Goal: Find specific page/section: Find specific page/section

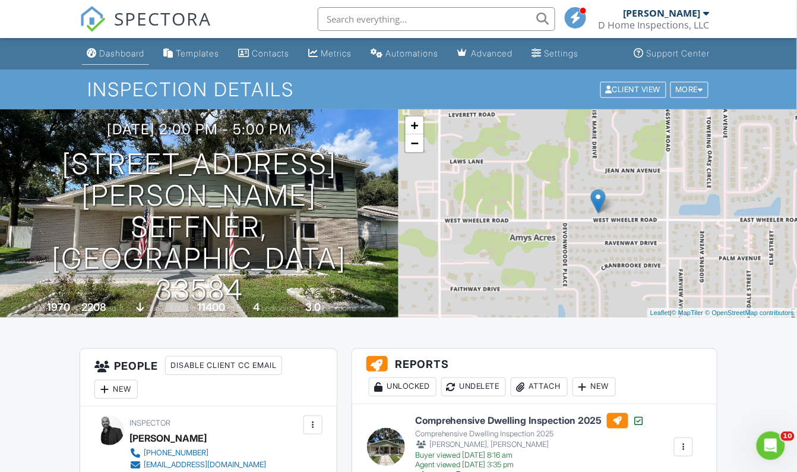
click at [118, 49] on div "Dashboard" at bounding box center [121, 53] width 45 height 10
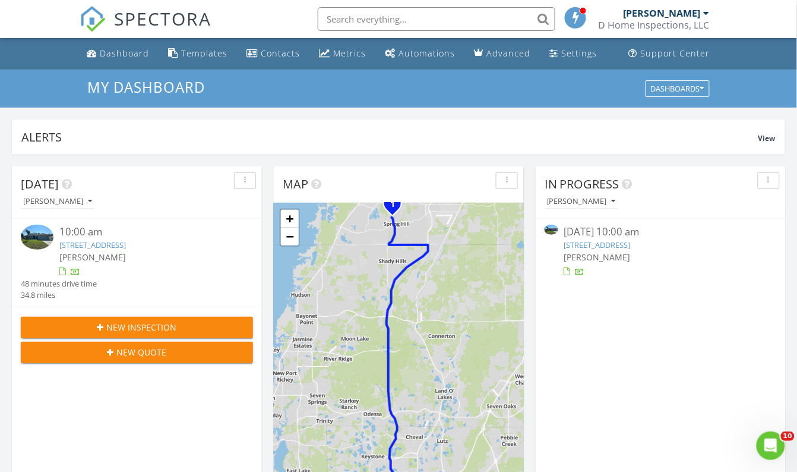
click at [122, 243] on link "2476 Magellan Ave, Spring Hill, FL 34608" at bounding box center [92, 244] width 67 height 11
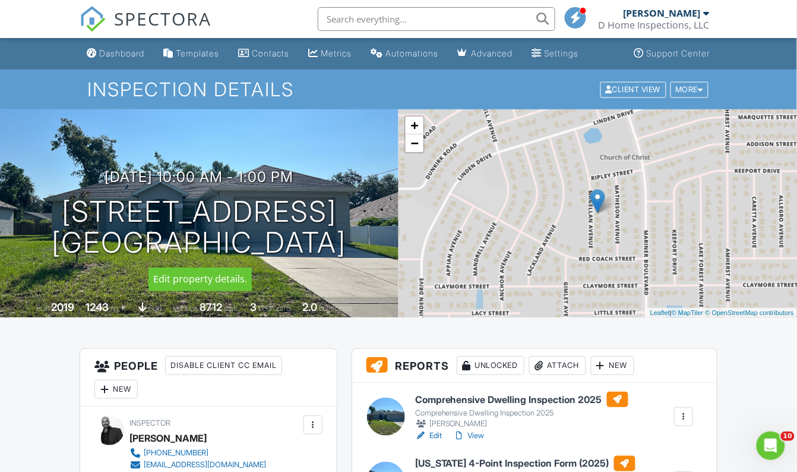
drag, startPoint x: 58, startPoint y: 215, endPoint x: 318, endPoint y: 210, distance: 260.3
click at [339, 211] on h1 "[STREET_ADDRESS] [GEOGRAPHIC_DATA]" at bounding box center [199, 227] width 295 height 63
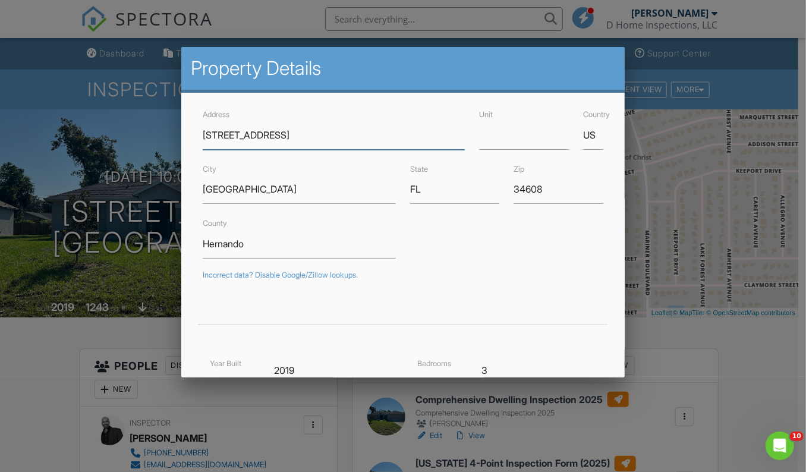
drag, startPoint x: 302, startPoint y: 211, endPoint x: 181, endPoint y: 133, distance: 144.5
click at [513, 21] on div at bounding box center [403, 236] width 806 height 590
